Goal: Book appointment/travel/reservation

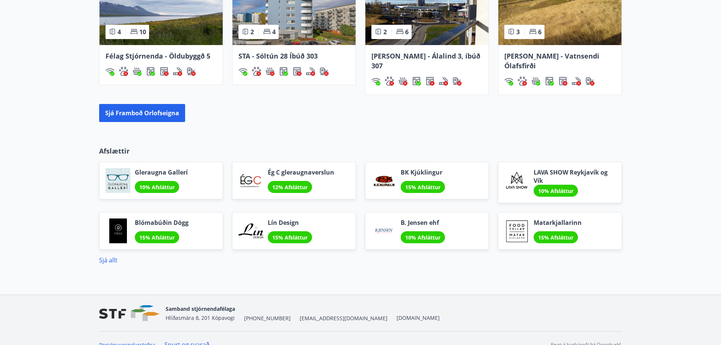
scroll to position [616, 0]
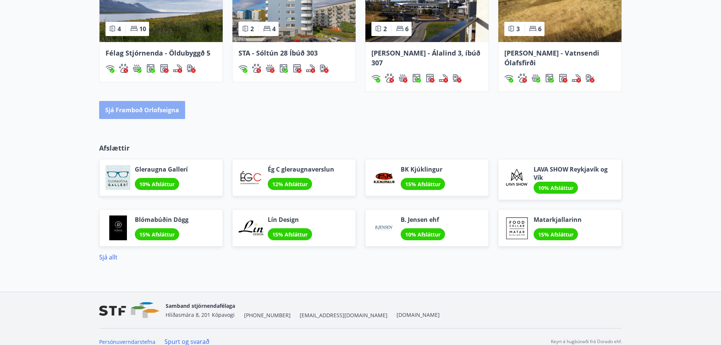
click at [144, 102] on button "Sjá framboð orlofseigna" at bounding box center [142, 110] width 86 height 18
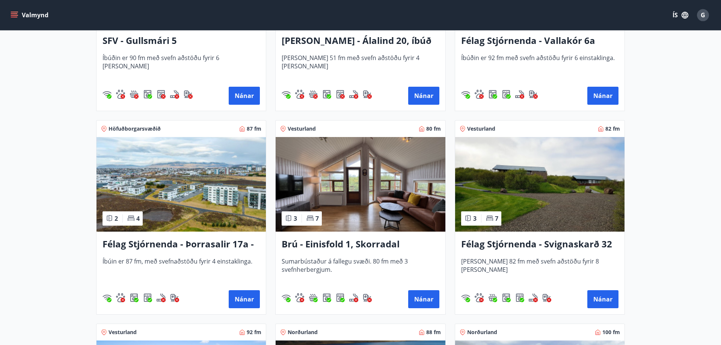
scroll to position [1072, 0]
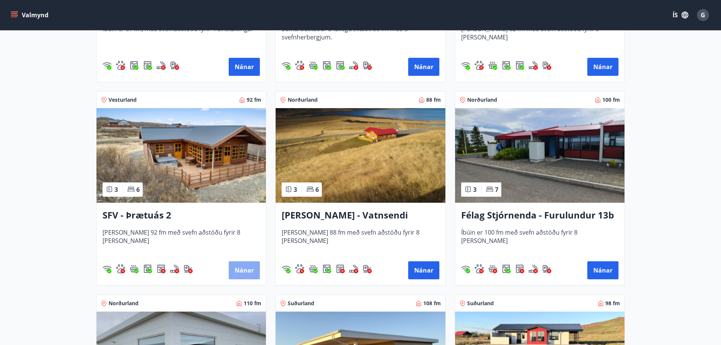
click at [243, 270] on button "Nánar" at bounding box center [244, 270] width 31 height 18
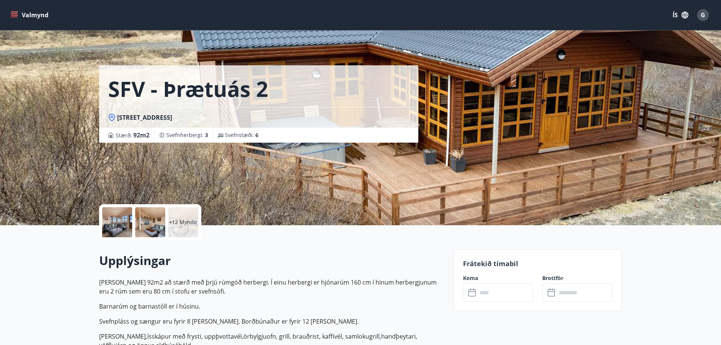
click at [489, 302] on div "Frátekið tímabil Koma ​ ​ Brottför ​ ​" at bounding box center [537, 280] width 168 height 62
click at [488, 295] on input "text" at bounding box center [505, 292] width 56 height 18
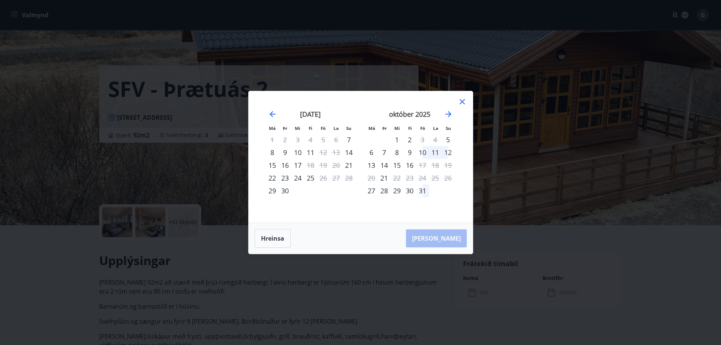
click at [461, 98] on icon at bounding box center [462, 101] width 9 height 9
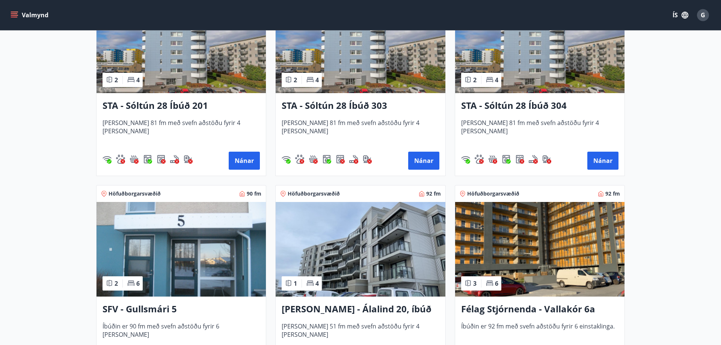
scroll to position [842, 0]
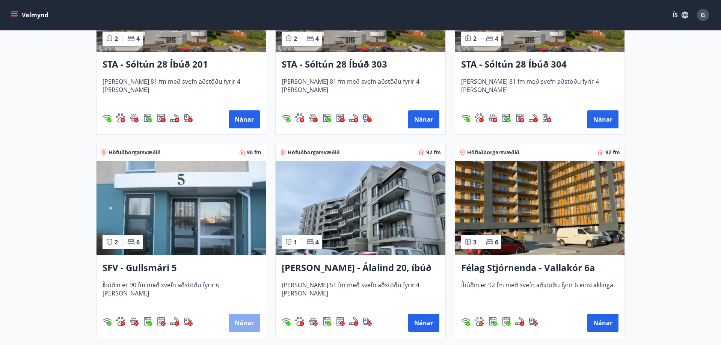
click at [243, 324] on button "Nánar" at bounding box center [244, 323] width 31 height 18
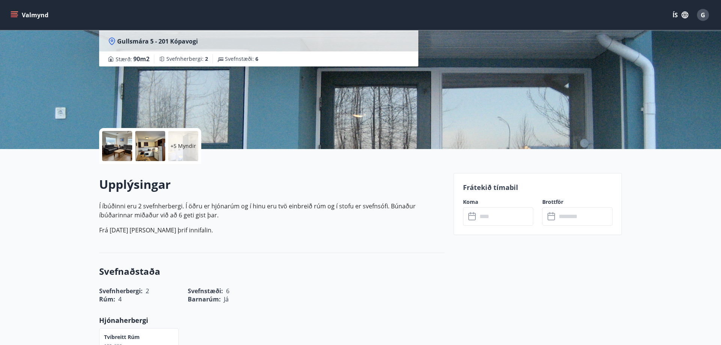
scroll to position [77, 0]
click at [473, 216] on icon at bounding box center [472, 216] width 9 height 9
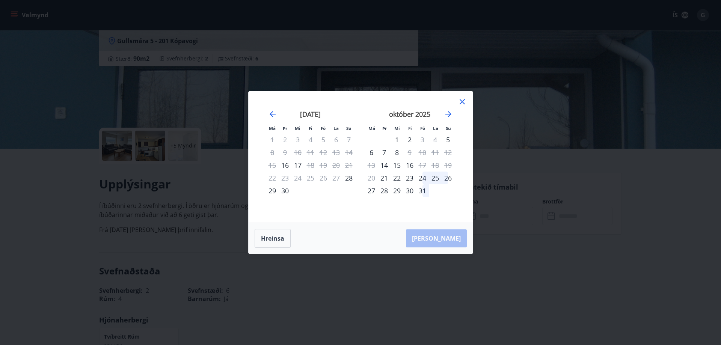
click at [463, 102] on icon at bounding box center [462, 101] width 9 height 9
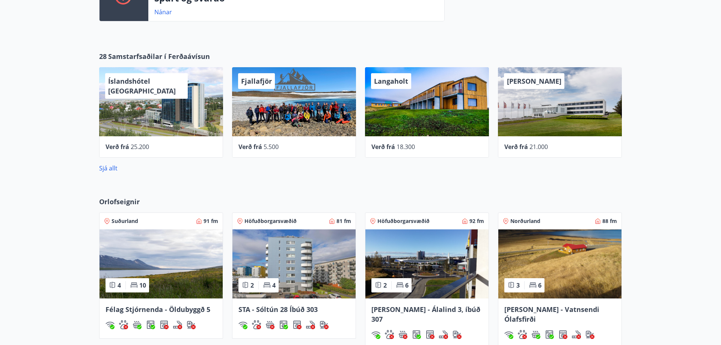
scroll to position [421, 0]
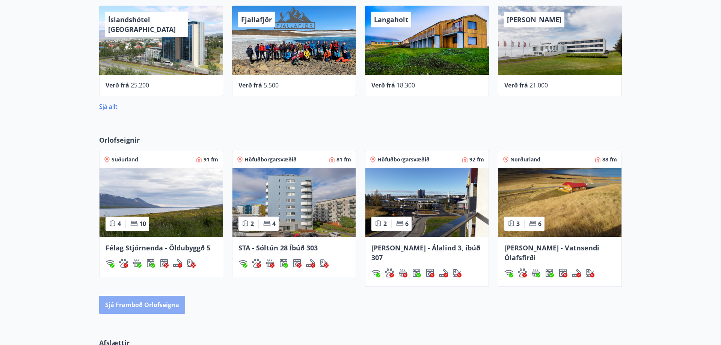
click at [156, 296] on button "Sjá framboð orlofseigna" at bounding box center [142, 305] width 86 height 18
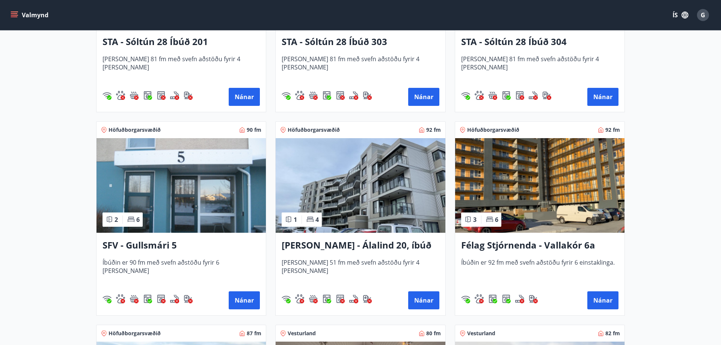
scroll to position [881, 0]
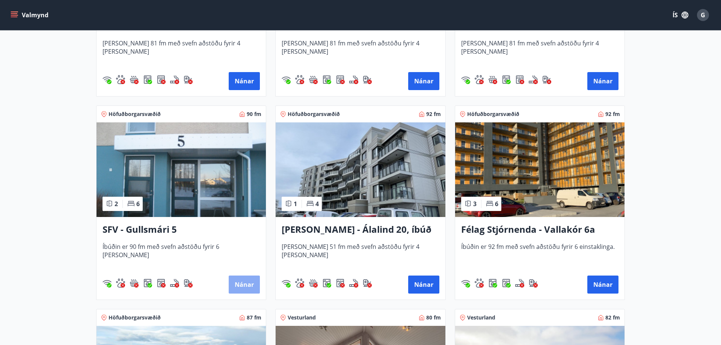
click at [250, 285] on button "Nánar" at bounding box center [244, 285] width 31 height 18
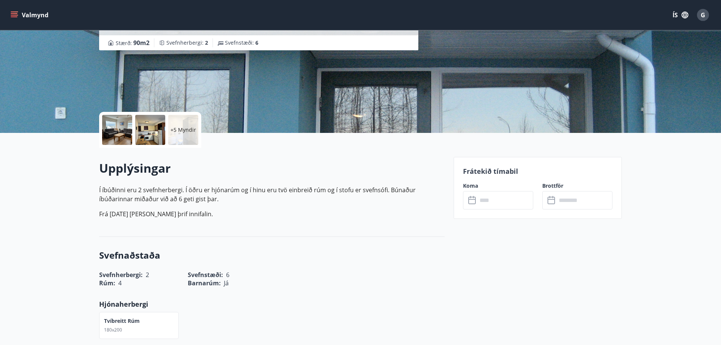
scroll to position [115, 0]
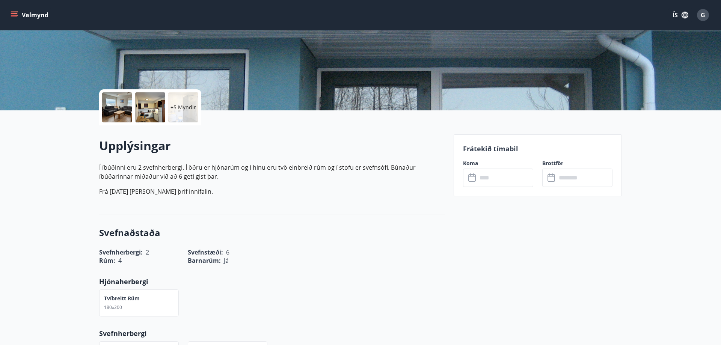
click at [499, 180] on input "text" at bounding box center [505, 178] width 56 height 18
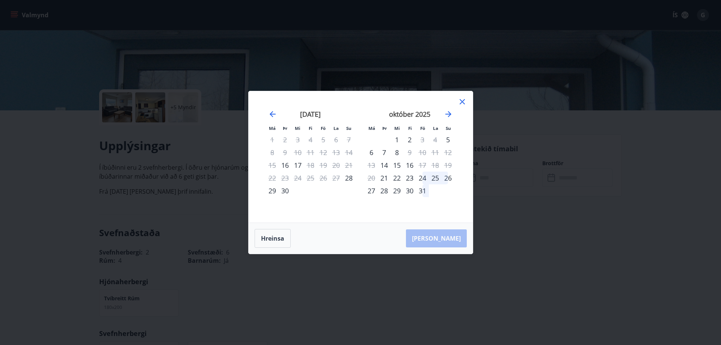
click at [464, 101] on icon at bounding box center [461, 101] width 5 height 5
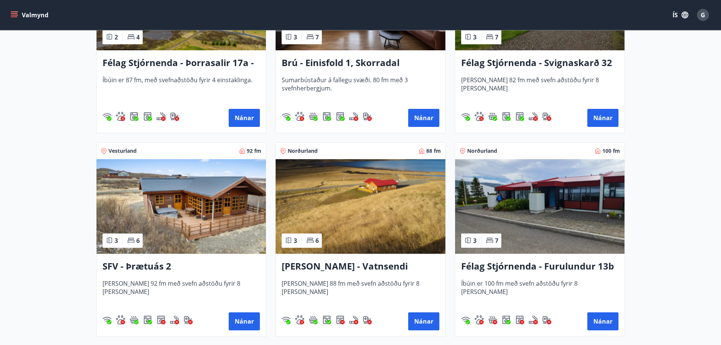
scroll to position [1264, 0]
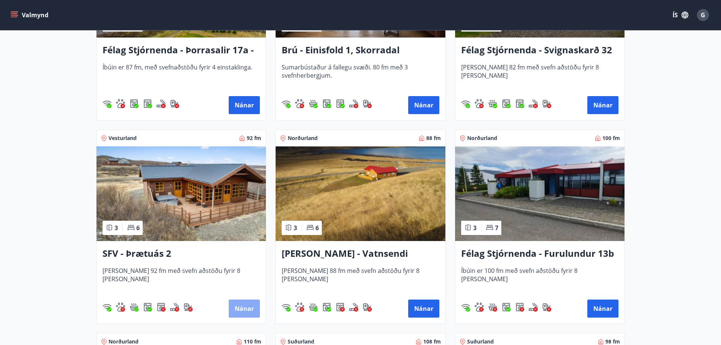
click at [245, 306] on button "Nánar" at bounding box center [244, 309] width 31 height 18
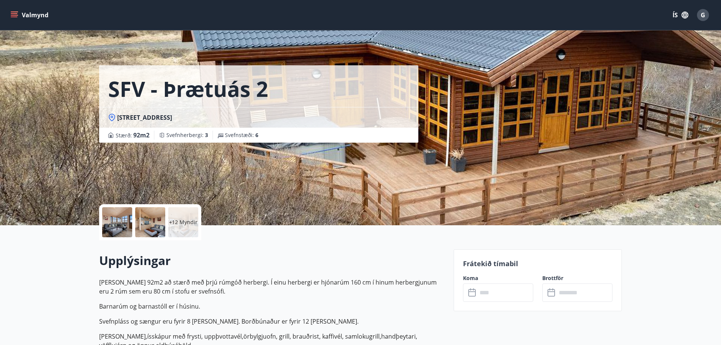
click at [482, 294] on input "text" at bounding box center [505, 292] width 56 height 18
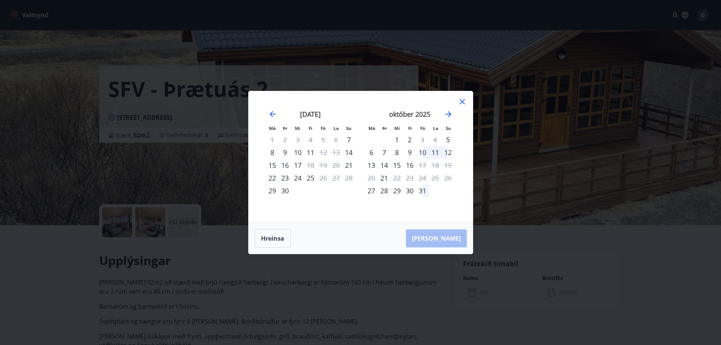
click at [461, 101] on icon at bounding box center [461, 101] width 5 height 5
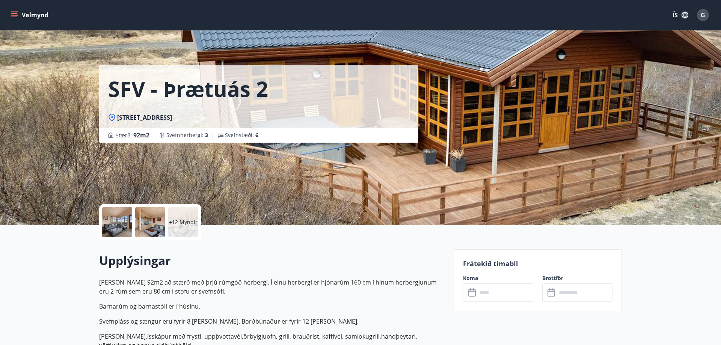
click at [180, 223] on p "+12 Myndir" at bounding box center [183, 222] width 29 height 8
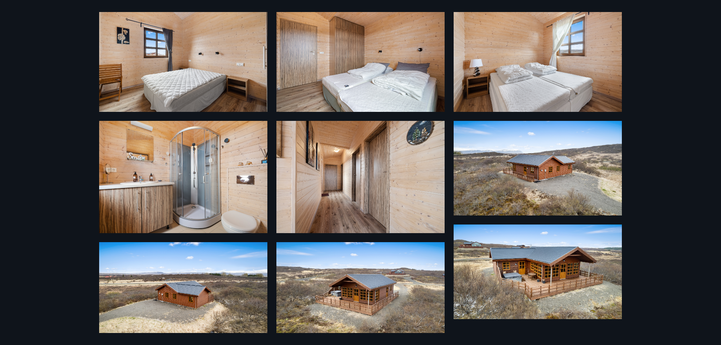
scroll to position [412, 0]
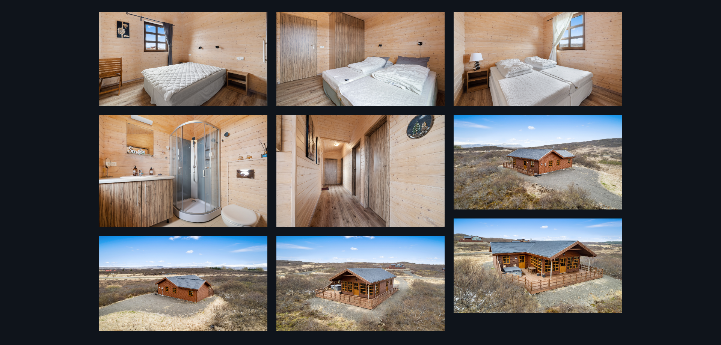
click at [527, 269] on img at bounding box center [537, 265] width 168 height 95
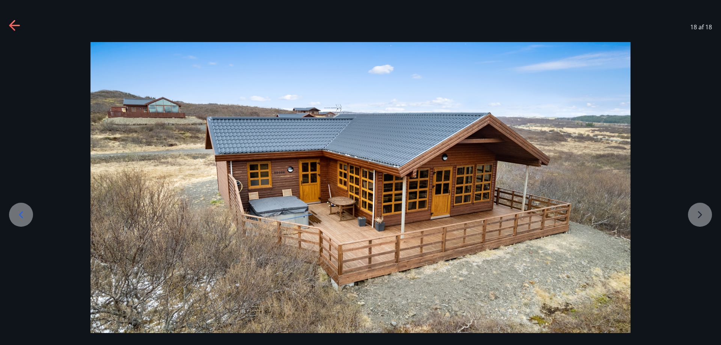
click at [13, 25] on icon at bounding box center [14, 26] width 11 height 2
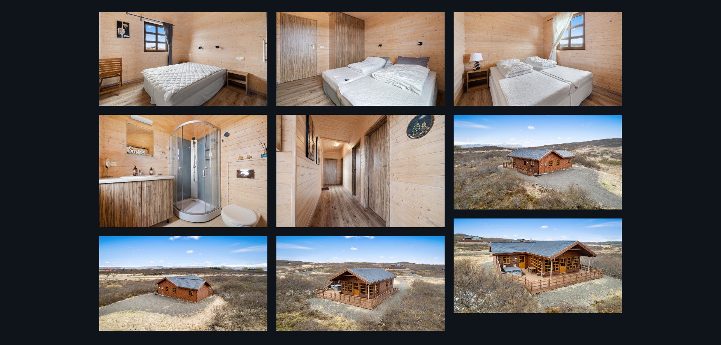
click at [176, 291] on img at bounding box center [183, 283] width 168 height 95
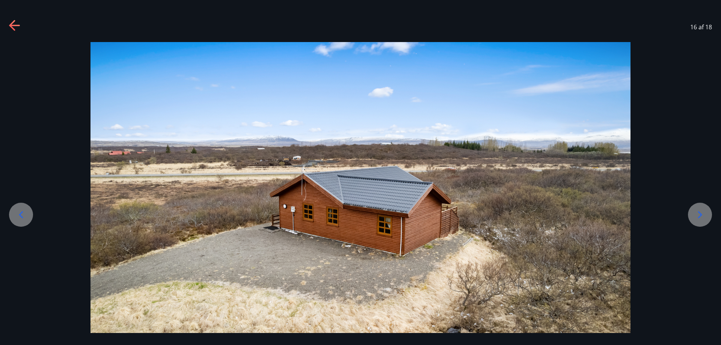
click at [354, 224] on img at bounding box center [360, 193] width 540 height 303
click at [14, 24] on icon at bounding box center [15, 26] width 12 height 12
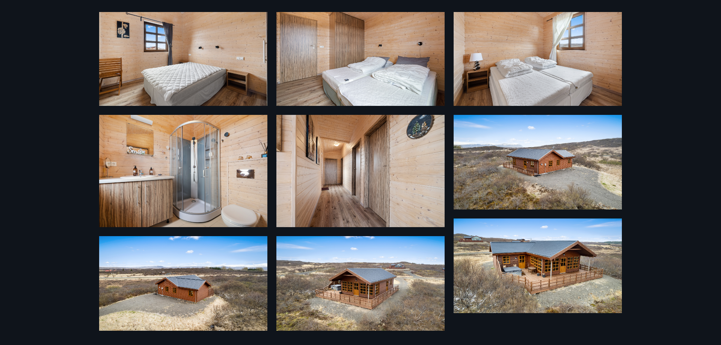
click at [523, 262] on img at bounding box center [537, 265] width 168 height 95
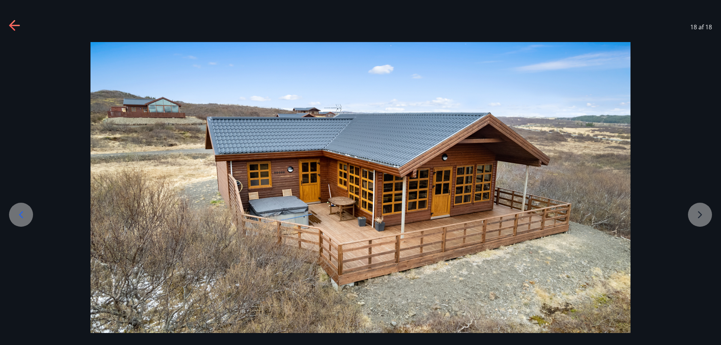
drag, startPoint x: 14, startPoint y: 24, endPoint x: 10, endPoint y: 23, distance: 4.2
click at [12, 24] on icon at bounding box center [15, 26] width 12 height 12
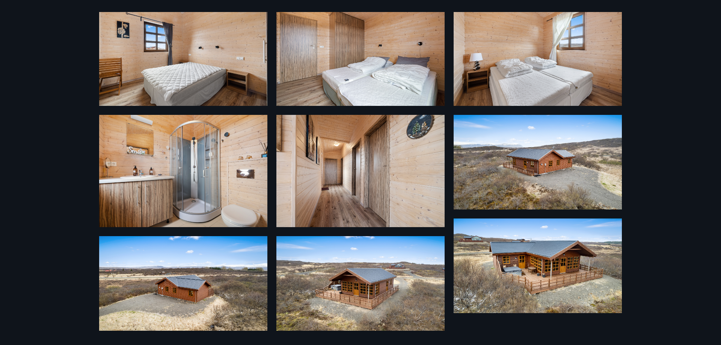
click at [171, 292] on img at bounding box center [183, 283] width 168 height 95
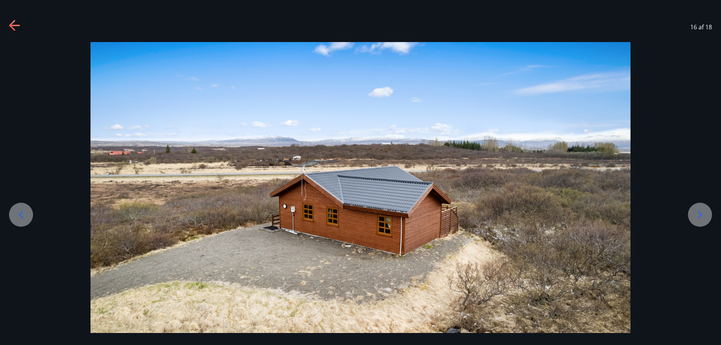
click at [697, 212] on icon at bounding box center [700, 215] width 12 height 12
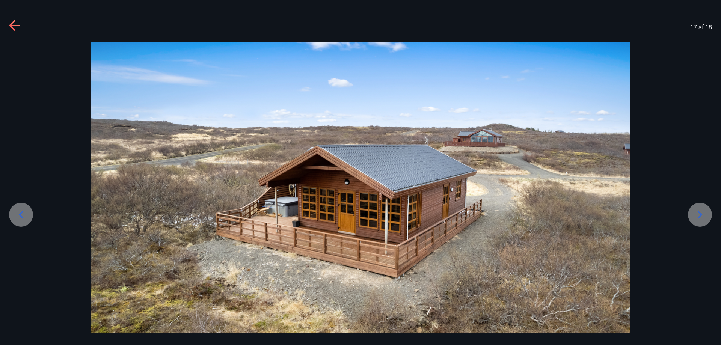
click at [703, 213] on icon at bounding box center [700, 215] width 12 height 12
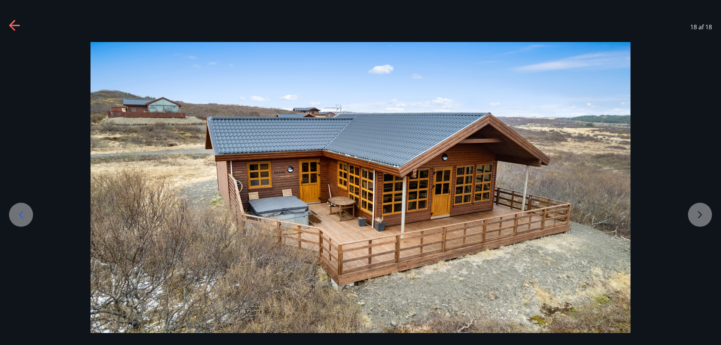
click at [701, 213] on div at bounding box center [360, 193] width 721 height 303
click at [20, 213] on icon at bounding box center [21, 215] width 12 height 12
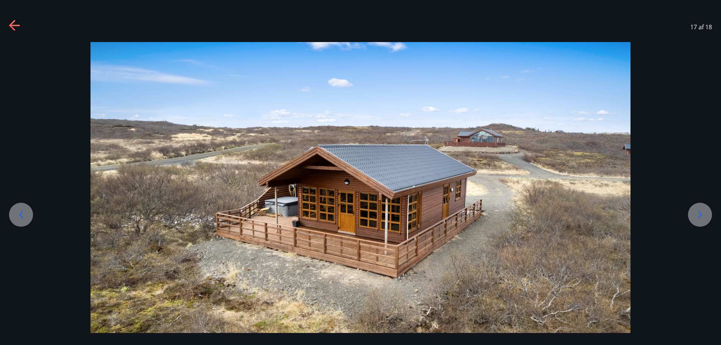
click at [20, 213] on icon at bounding box center [21, 215] width 12 height 12
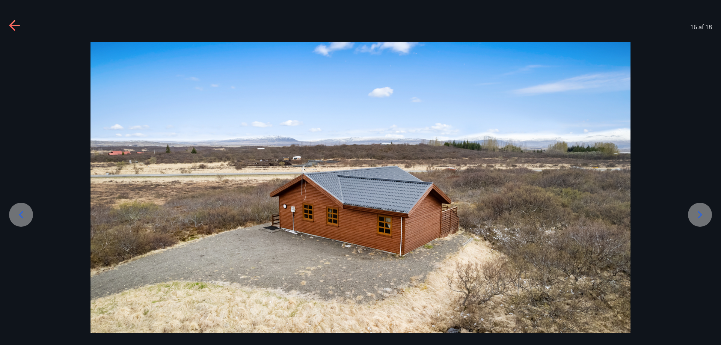
click at [20, 213] on icon at bounding box center [21, 215] width 12 height 12
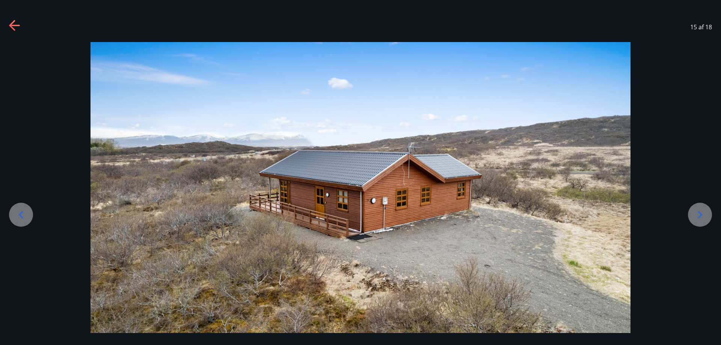
click at [20, 213] on icon at bounding box center [21, 215] width 12 height 12
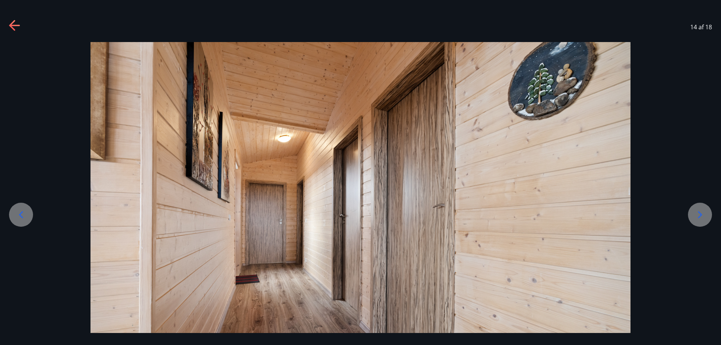
click at [12, 25] on icon at bounding box center [14, 26] width 11 height 2
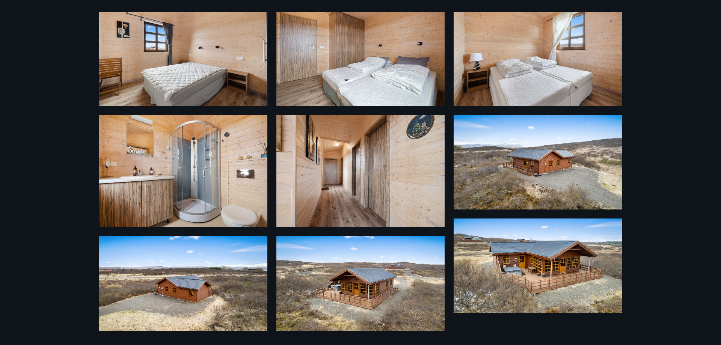
click at [536, 281] on img at bounding box center [537, 265] width 168 height 95
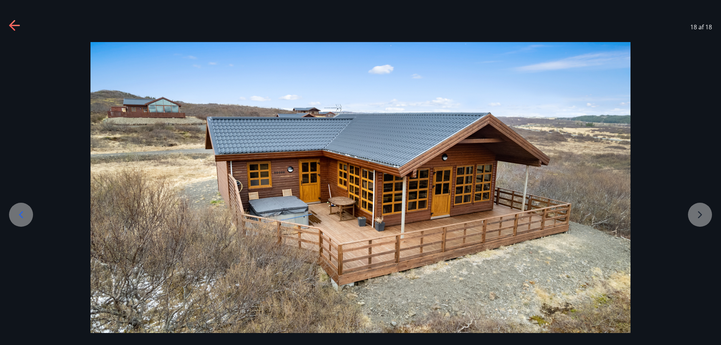
click at [13, 24] on icon at bounding box center [15, 26] width 12 height 12
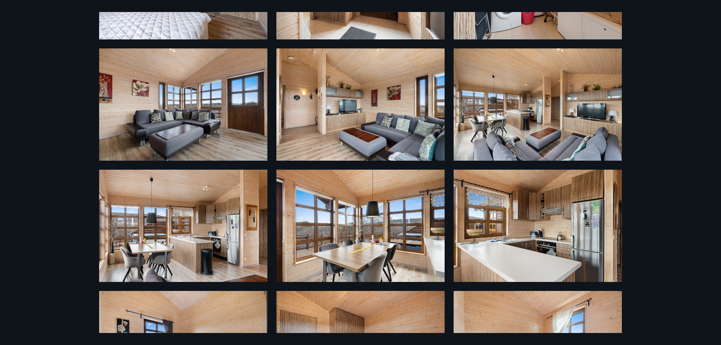
scroll to position [0, 0]
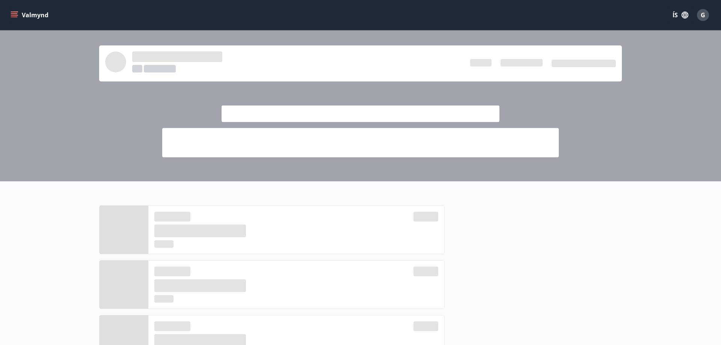
scroll to position [421, 0]
